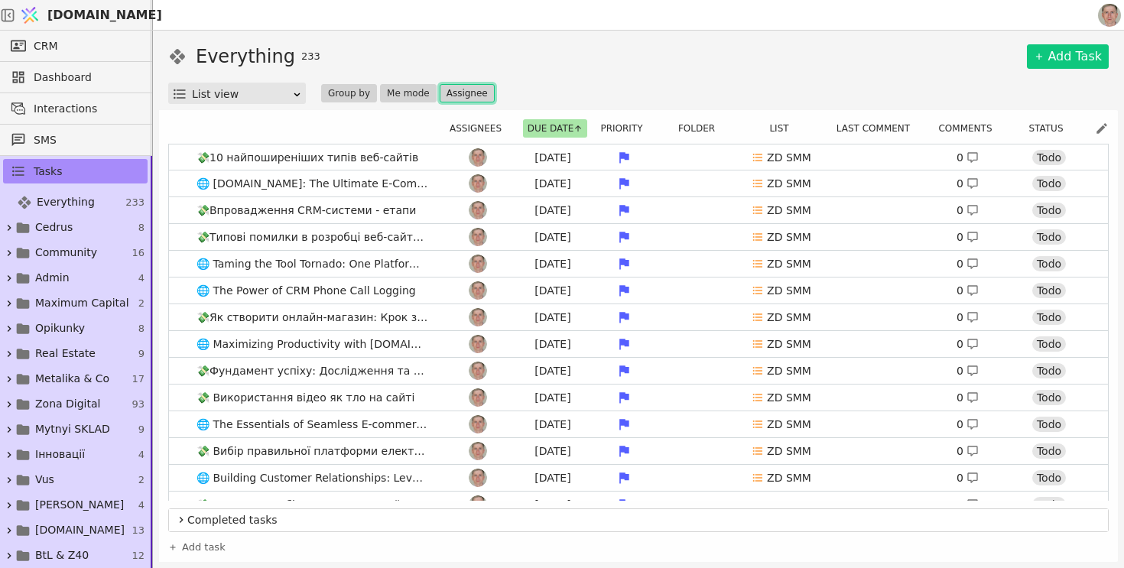
click at [473, 96] on button "Assignee" at bounding box center [467, 93] width 55 height 18
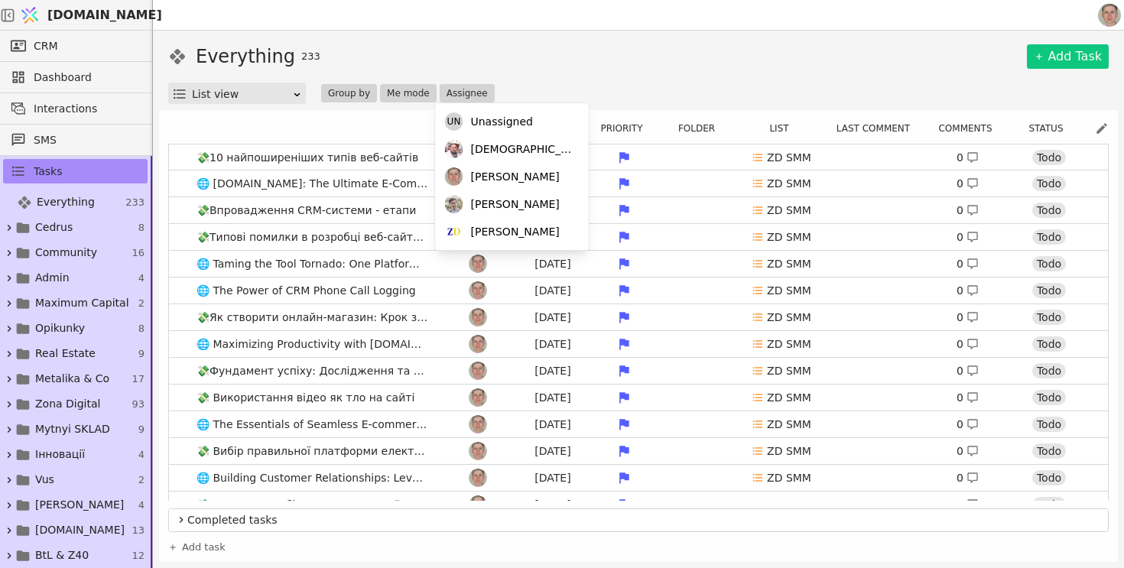
click at [599, 53] on div "Everything 233 Add Task" at bounding box center [638, 57] width 941 height 28
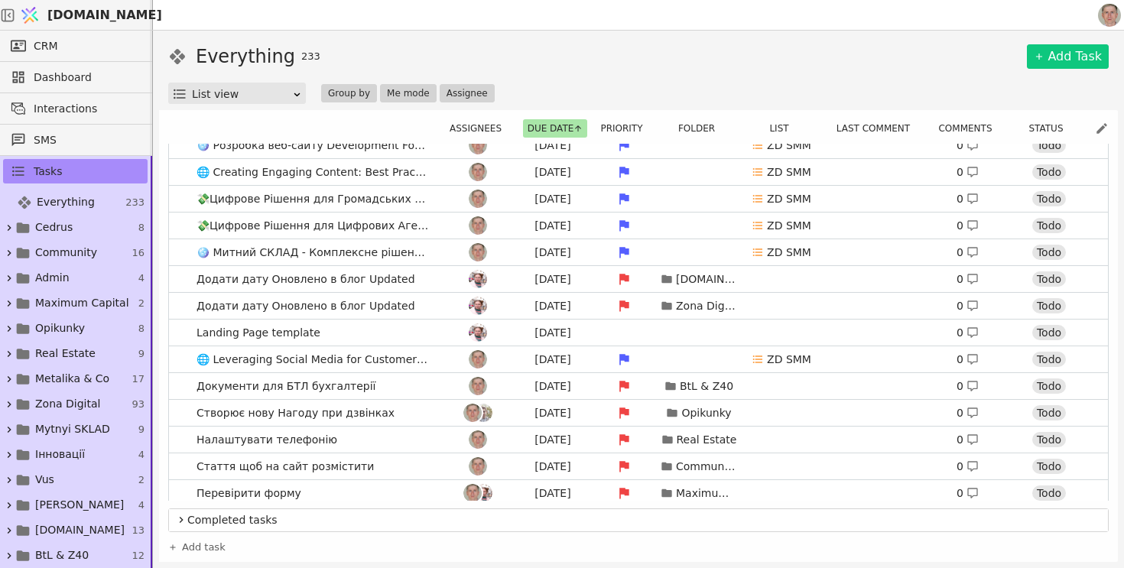
scroll to position [685, 0]
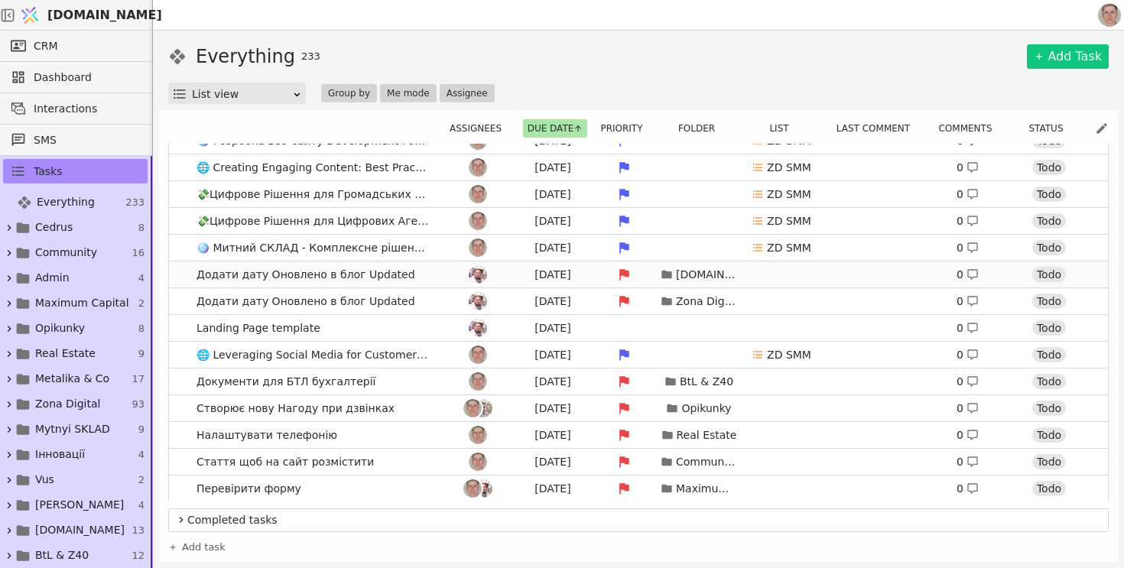
click at [449, 273] on div at bounding box center [477, 274] width 69 height 18
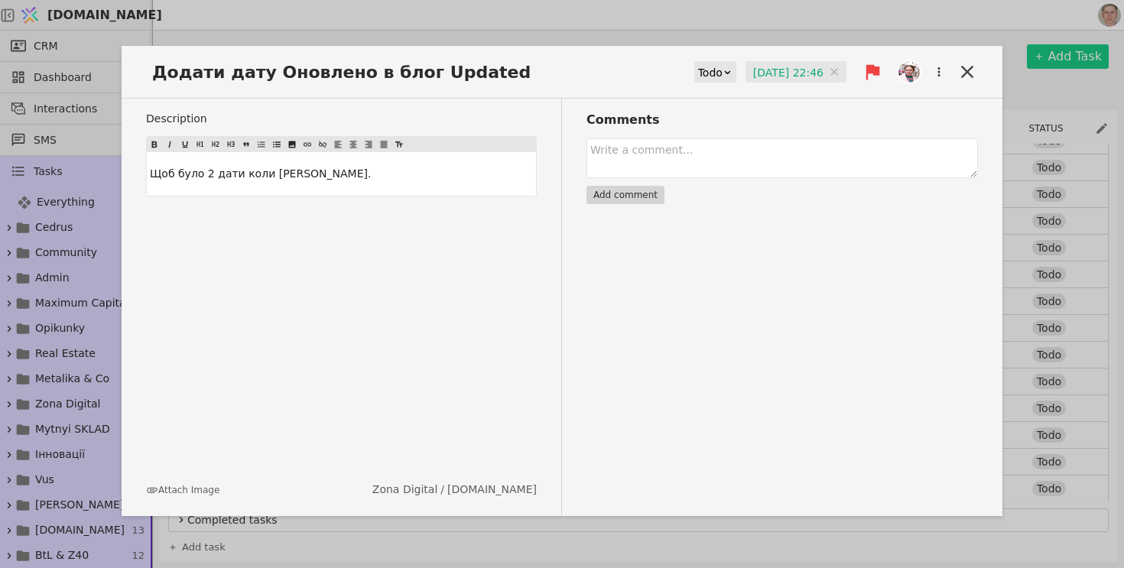
click at [794, 75] on input "05.08.2025 22:46" at bounding box center [796, 72] width 101 height 23
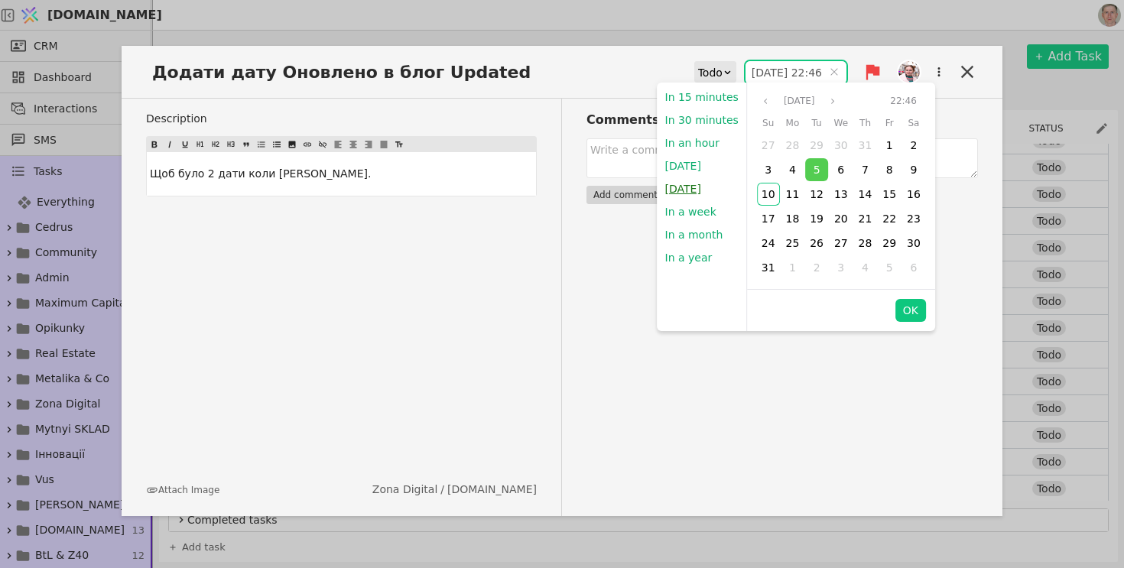
click at [698, 183] on button "Tomorrow" at bounding box center [682, 188] width 51 height 23
type input "11.08.2025 09:00"
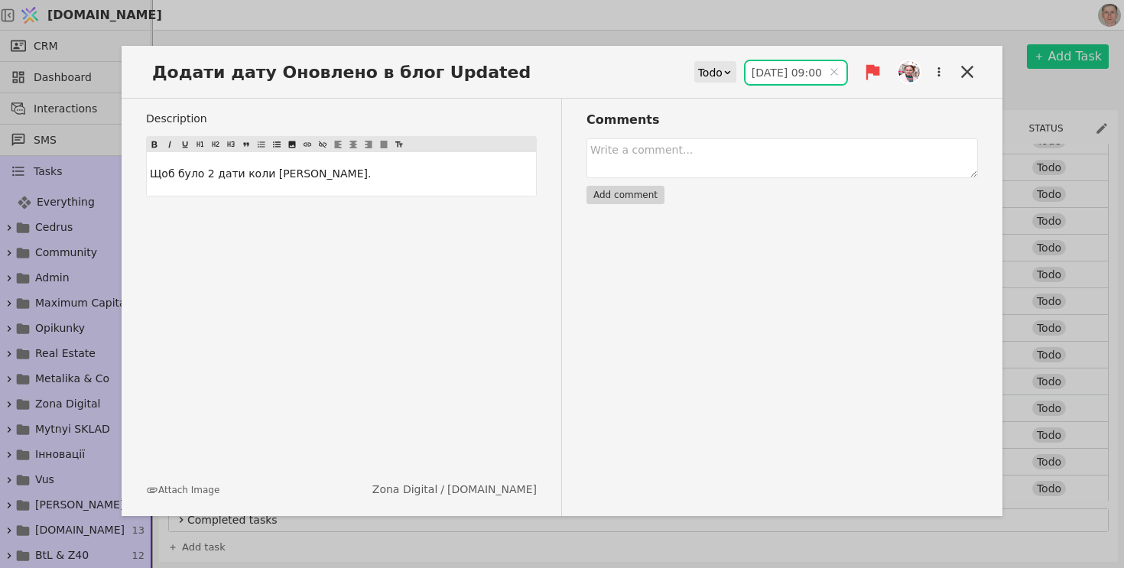
click at [911, 310] on div "Comments Add comment" at bounding box center [770, 307] width 416 height 417
click at [960, 78] on icon at bounding box center [967, 71] width 21 height 21
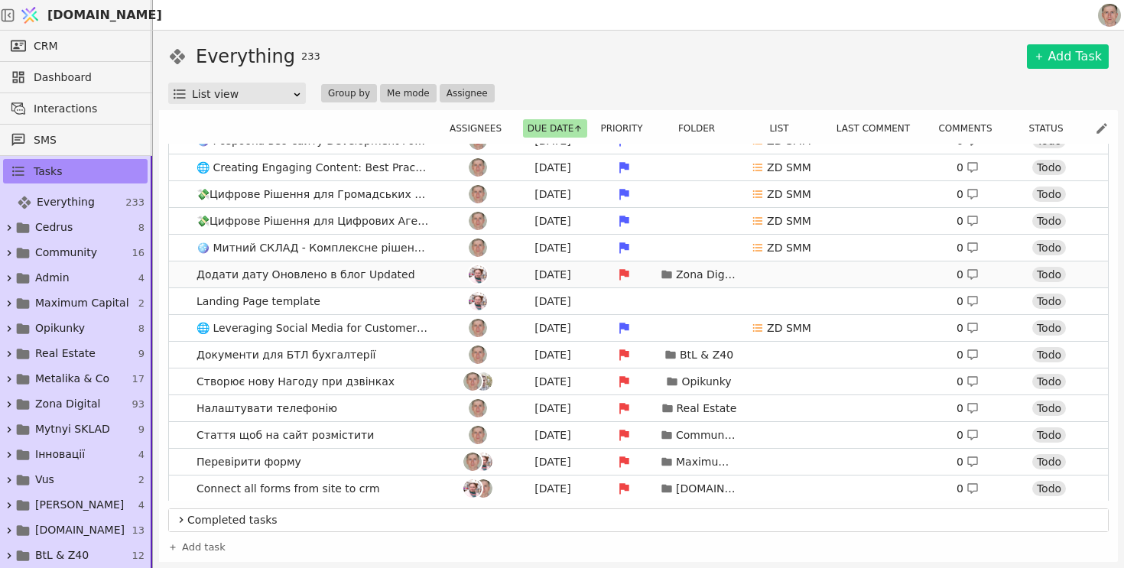
click at [418, 270] on link "Додати дату Оновлено в блог Updated Aug 5 Zona Digital 0 Todo" at bounding box center [638, 275] width 939 height 26
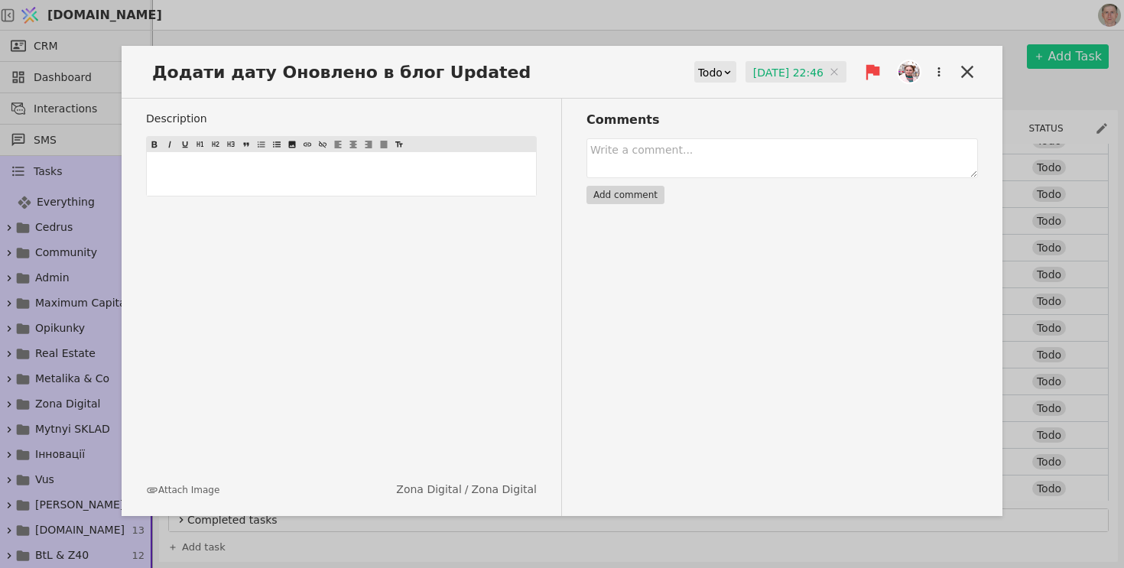
click at [787, 74] on input "05.08.2025 22:46" at bounding box center [796, 72] width 101 height 23
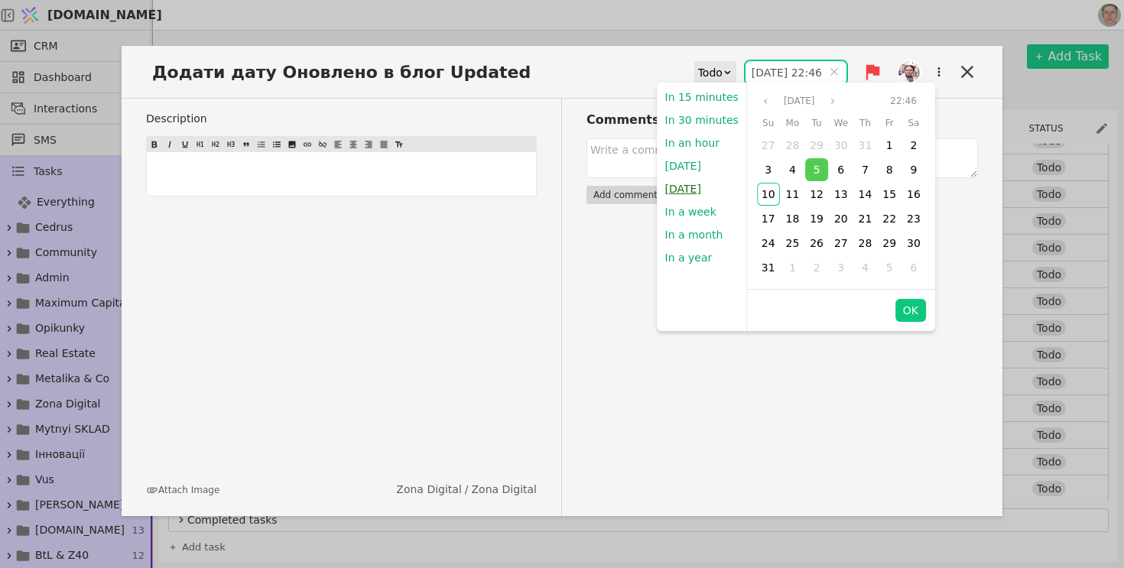
click at [697, 193] on button "Tomorrow" at bounding box center [682, 188] width 51 height 23
type input "11.08.2025 09:00"
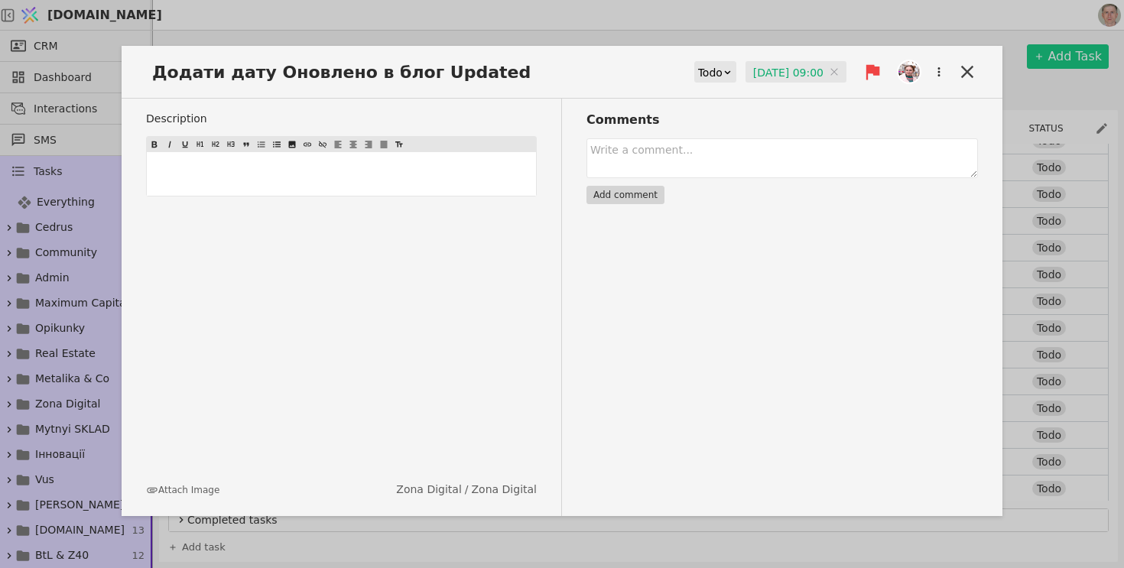
click at [908, 313] on div "Comments Add comment" at bounding box center [770, 307] width 416 height 417
click at [959, 80] on icon at bounding box center [967, 71] width 21 height 21
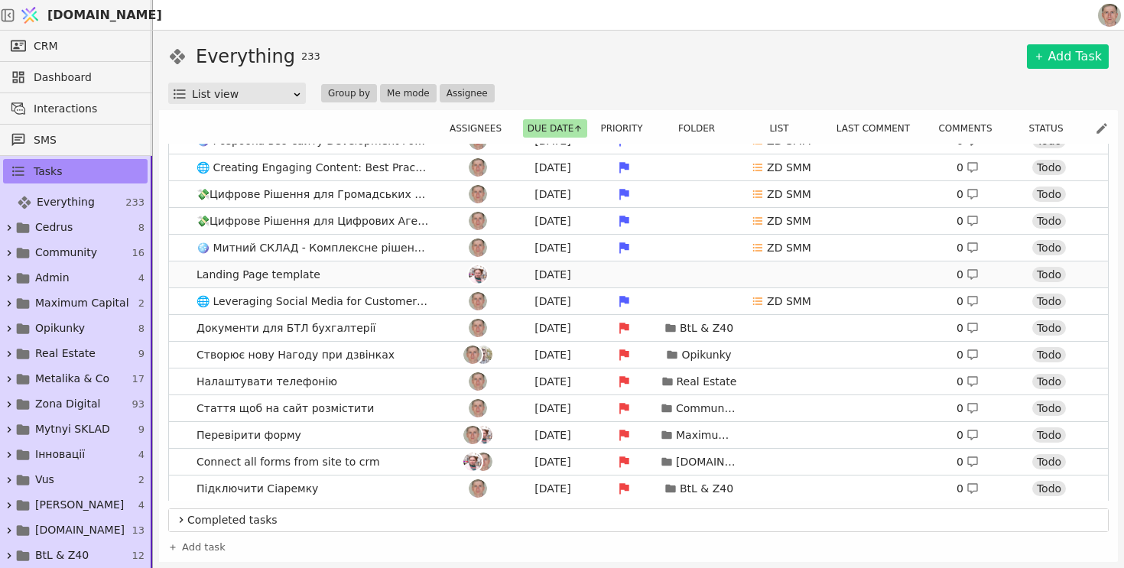
click at [372, 275] on link "Landing Page template Aug 5 0 Todo" at bounding box center [638, 275] width 939 height 26
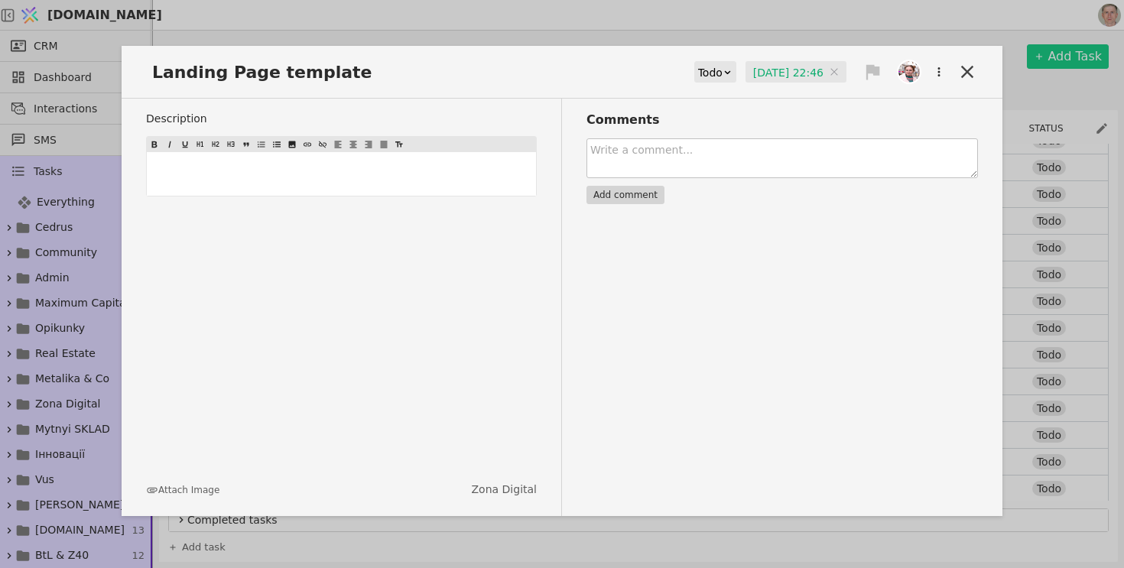
click at [759, 155] on textarea at bounding box center [781, 158] width 391 height 40
type textarea "W"
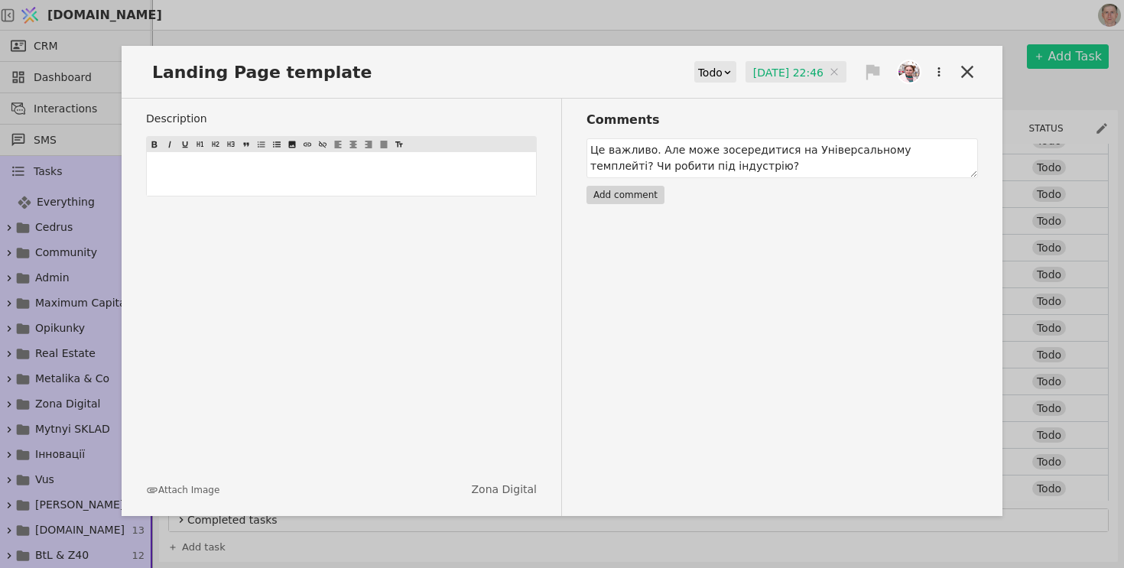
type textarea "Це важливо. Але може зосередитися на Універсальному темплейті? Чи робити під ін…"
click at [622, 200] on button "Add comment" at bounding box center [625, 195] width 78 height 18
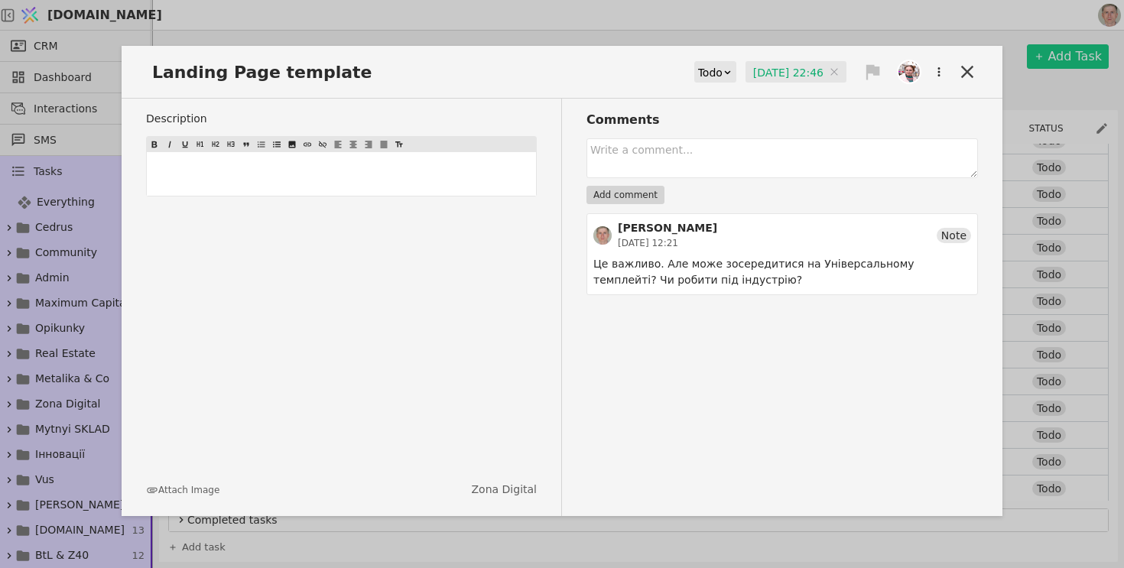
click at [800, 69] on input "05.08.2025 22:46" at bounding box center [796, 72] width 101 height 23
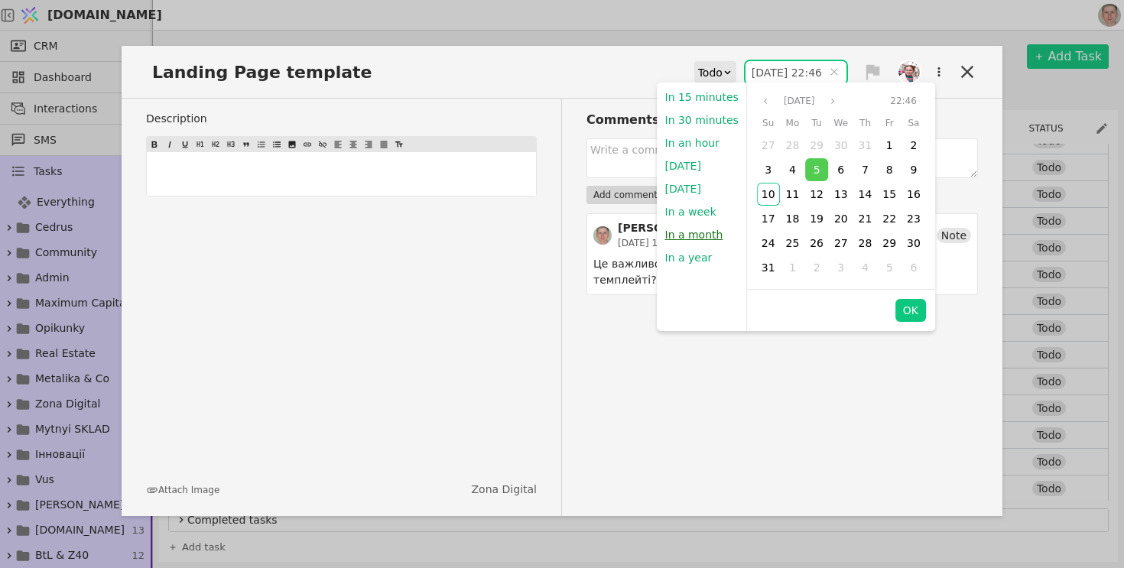
click at [694, 226] on button "In a month" at bounding box center [693, 234] width 73 height 23
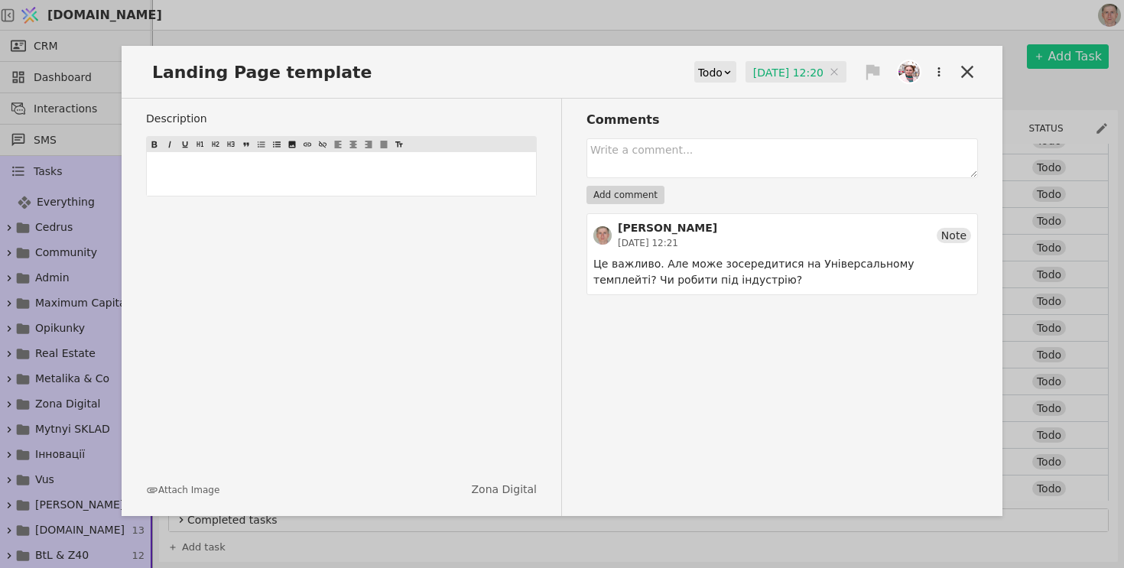
click at [788, 62] on input "10.09.2025 12:20" at bounding box center [796, 72] width 101 height 23
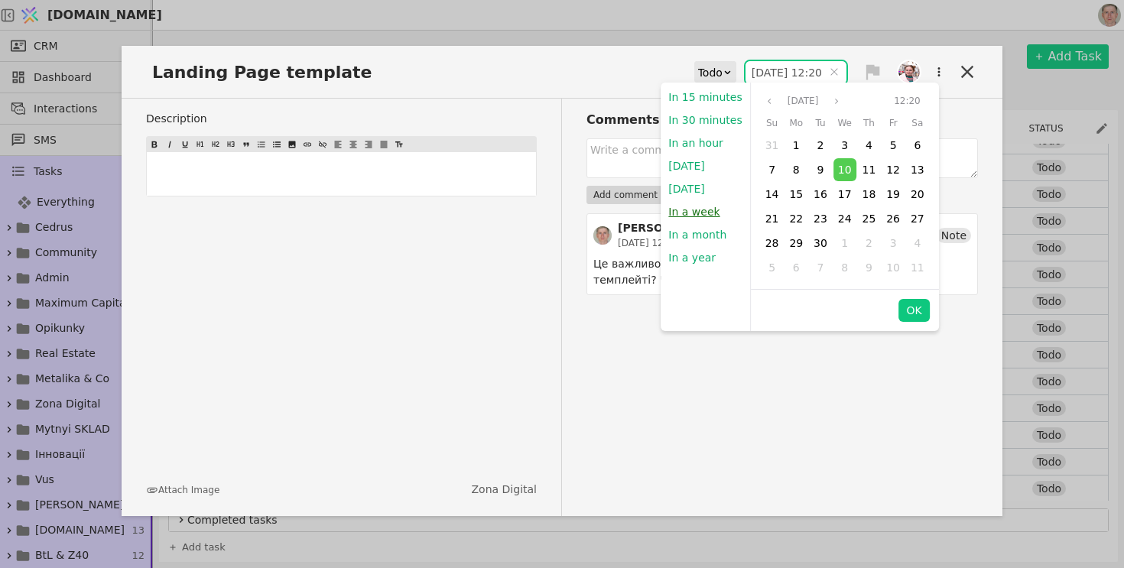
click at [695, 210] on button "In a week" at bounding box center [694, 211] width 67 height 23
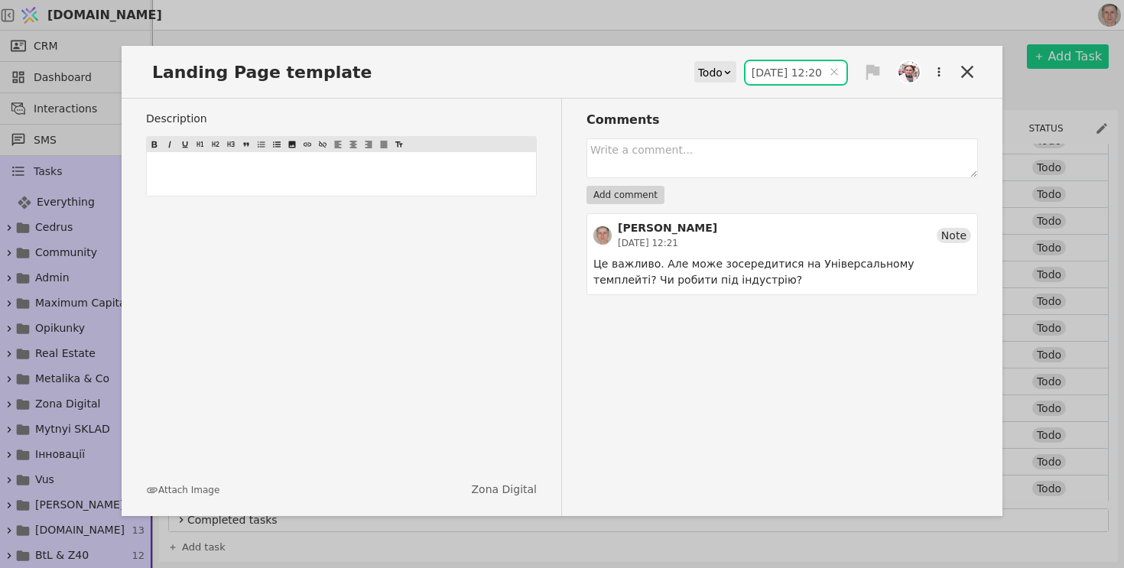
type input "17.08.2025 12:21"
click at [966, 80] on icon at bounding box center [967, 71] width 21 height 21
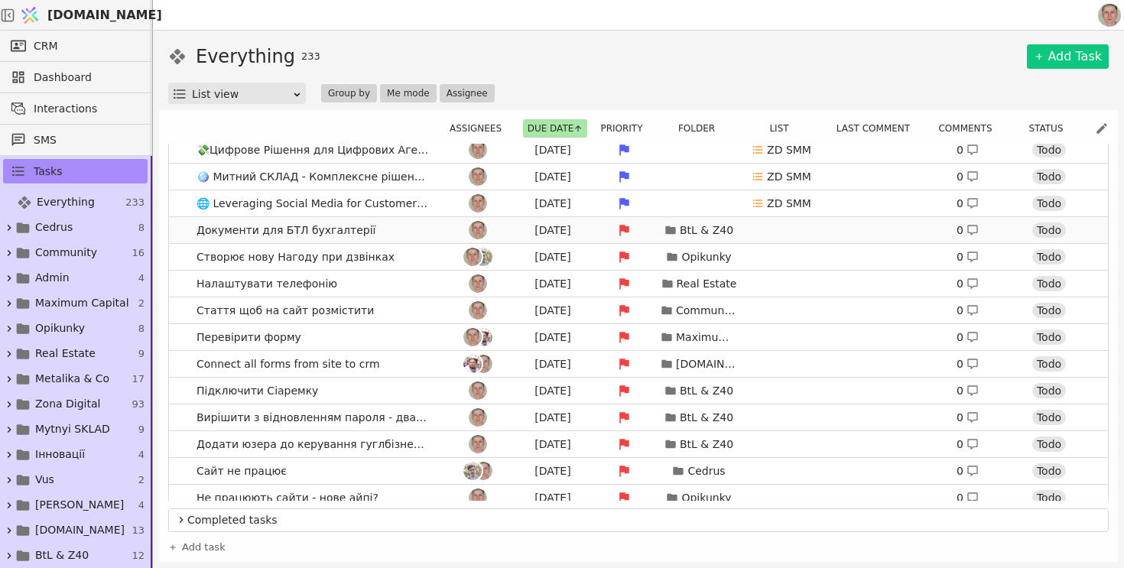
scroll to position [758, 0]
click at [398, 228] on link "Документи для БТЛ бухгалтерії Aug 6 BtL & Z40 0 Todo" at bounding box center [638, 229] width 939 height 26
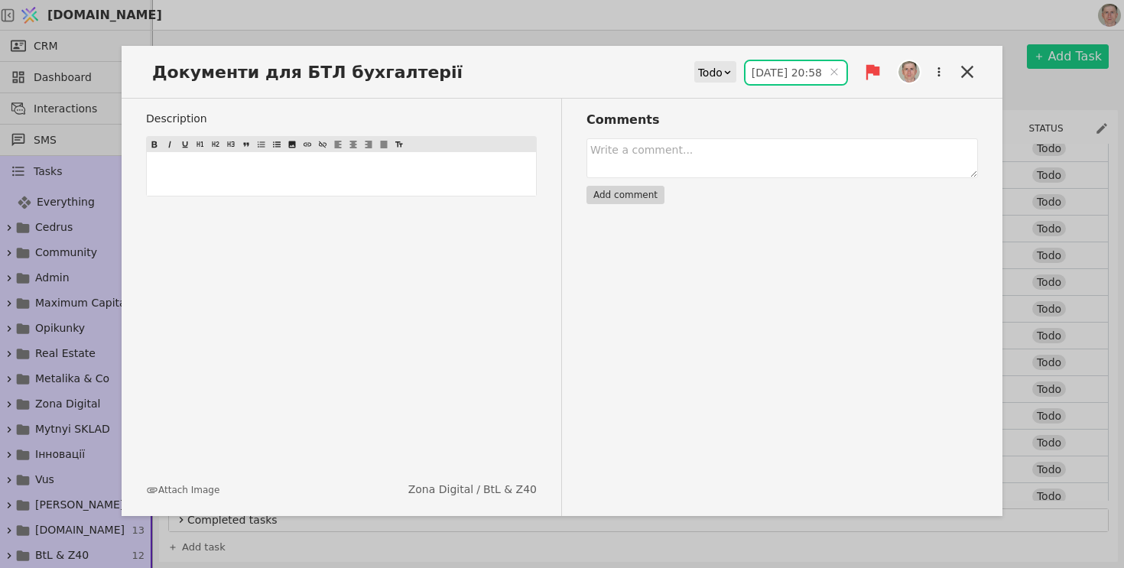
click at [763, 74] on input "06.08.2025 20:58" at bounding box center [796, 72] width 101 height 23
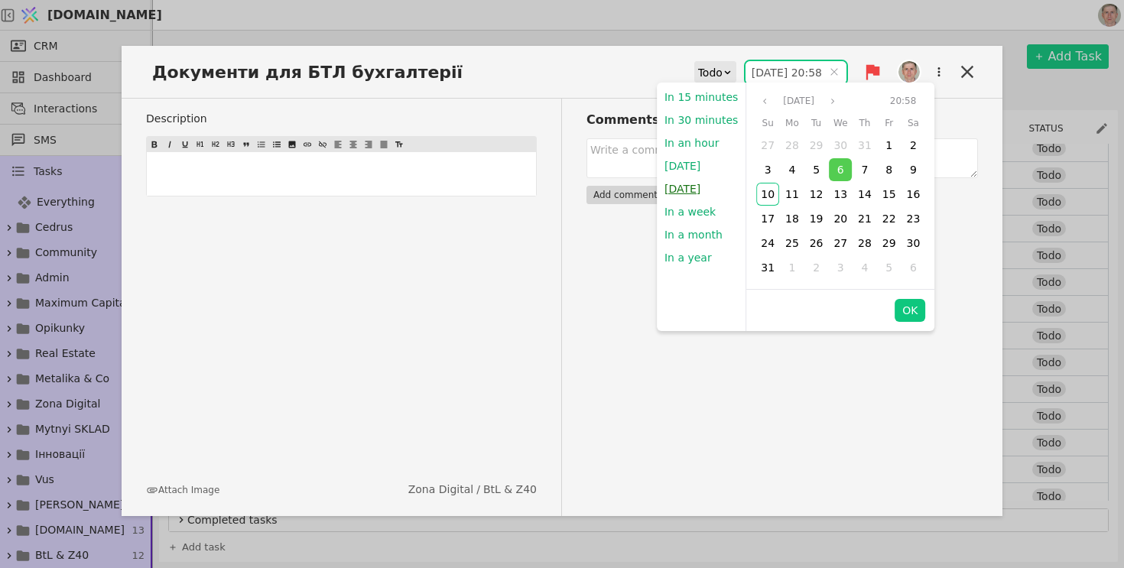
click at [690, 190] on button "Tomorrow" at bounding box center [682, 188] width 51 height 23
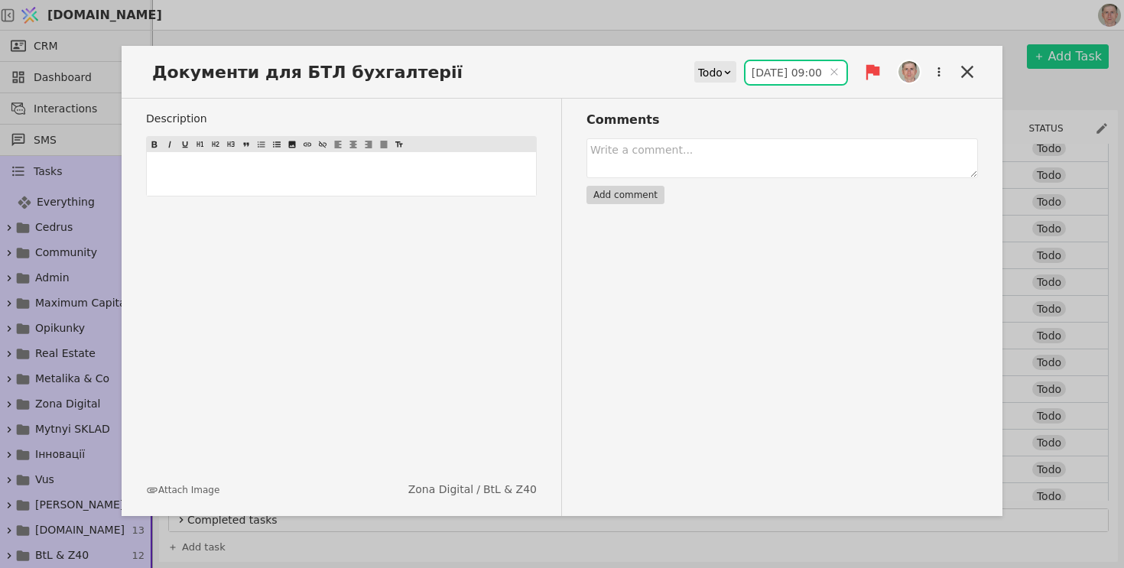
type input "11.08.2025 09:00"
click at [915, 310] on div "Comments Add comment" at bounding box center [770, 307] width 416 height 417
click at [960, 64] on icon at bounding box center [967, 71] width 21 height 21
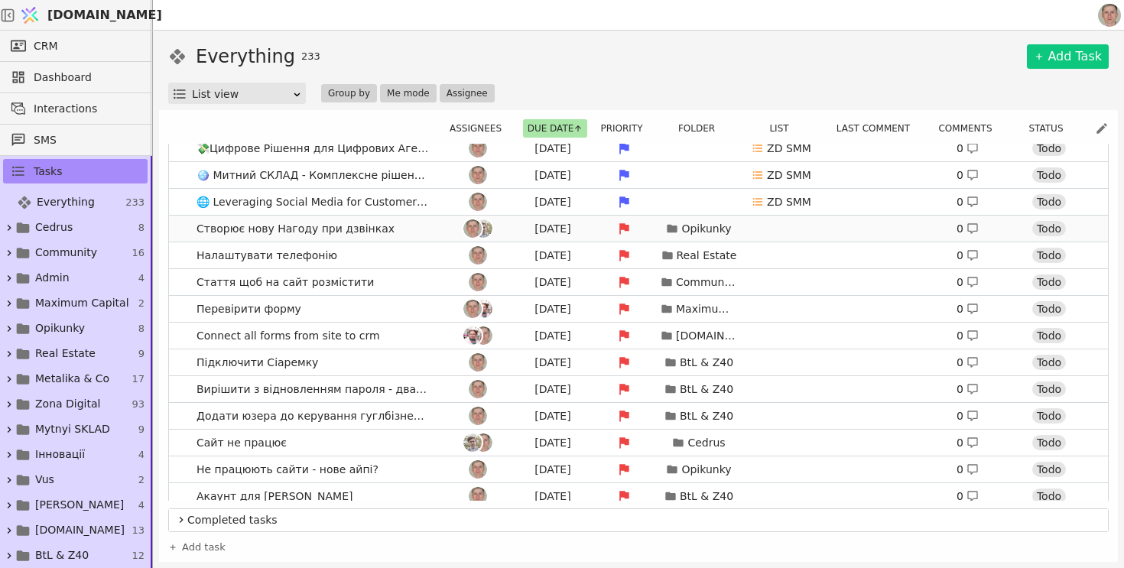
click at [395, 221] on link "Створює нову Нагоду при дзвінках Aug 6 Opikunky 0 Todo" at bounding box center [638, 229] width 939 height 26
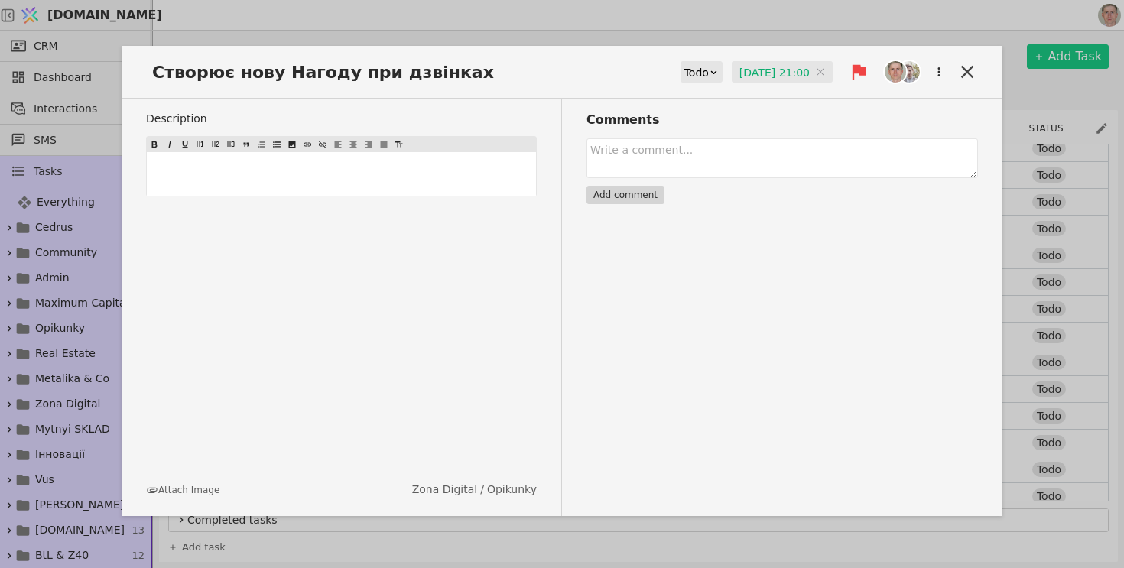
click at [767, 68] on input "06.08.2025 21:00" at bounding box center [782, 72] width 101 height 23
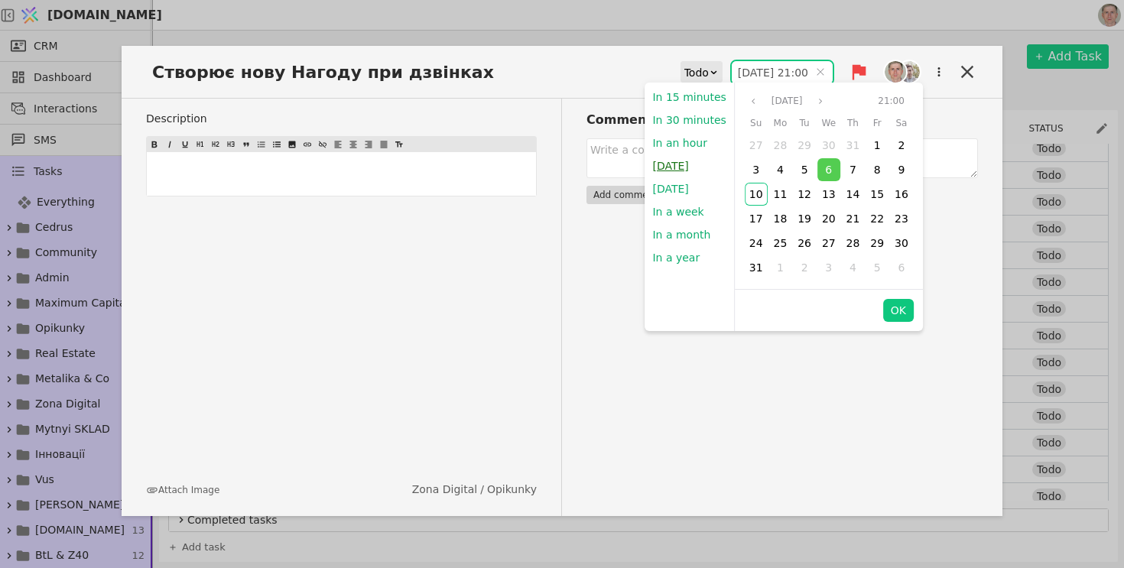
click at [678, 167] on button "Today" at bounding box center [670, 165] width 51 height 23
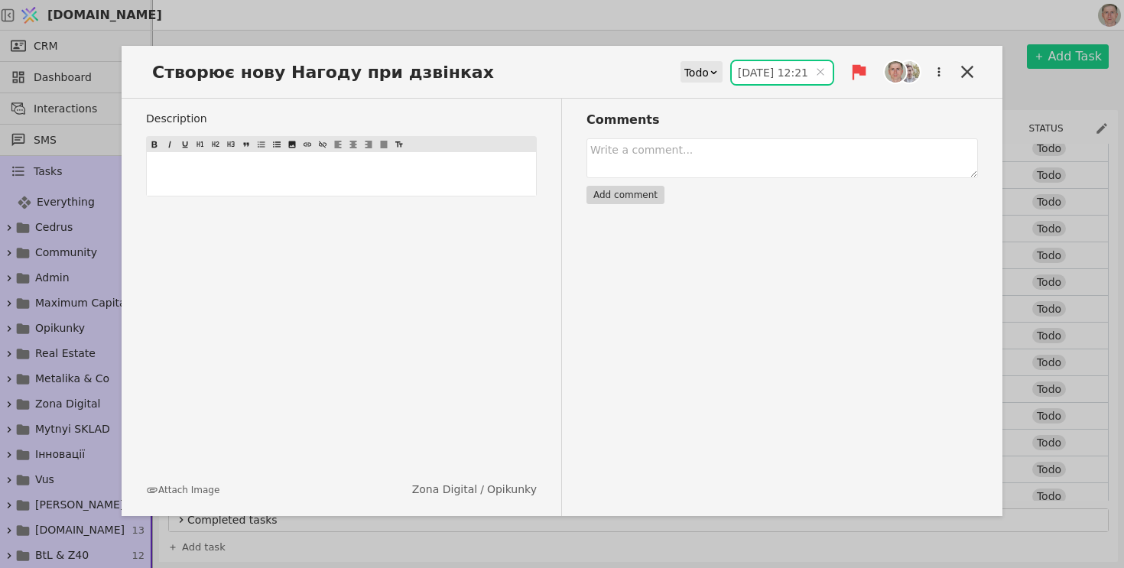
type input "10.08.2025 12:21"
click at [977, 61] on icon at bounding box center [967, 71] width 21 height 21
